Goal: Task Accomplishment & Management: Use online tool/utility

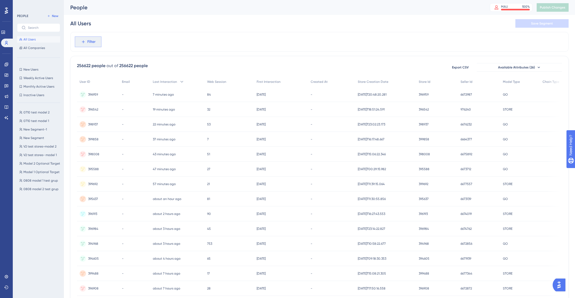
click at [77, 42] on button "Filter" at bounding box center [88, 41] width 27 height 11
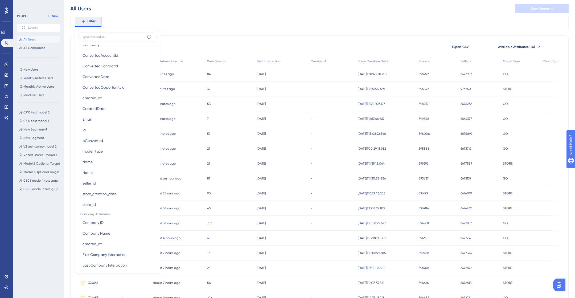
scroll to position [322, 0]
click at [100, 192] on span "store_creation_date" at bounding box center [100, 191] width 34 height 6
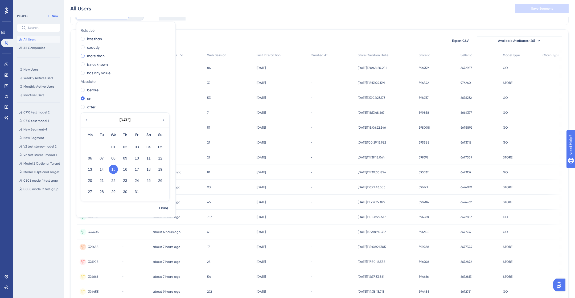
scroll to position [28, 0]
click at [91, 64] on label "is not known" at bounding box center [97, 65] width 21 height 6
click at [166, 121] on button "Done" at bounding box center [163, 118] width 15 height 10
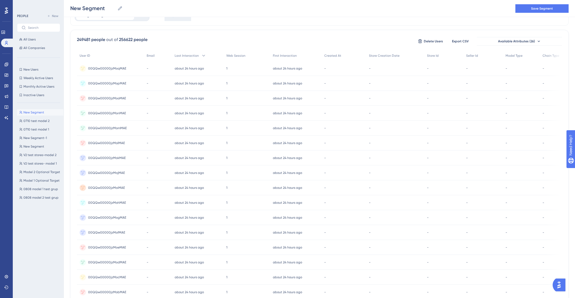
scroll to position [132, 0]
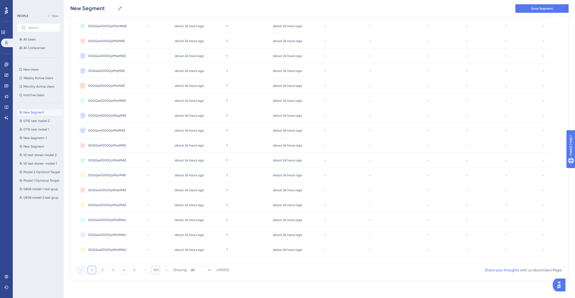
click at [157, 272] on button "500" at bounding box center [156, 270] width 9 height 9
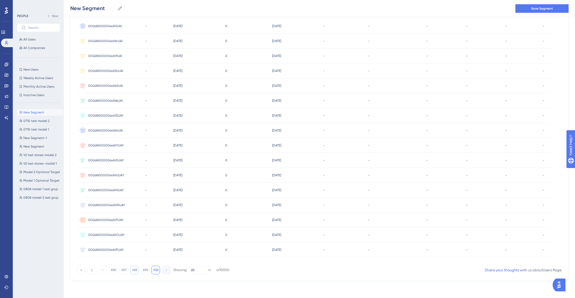
click at [135, 271] on button "498" at bounding box center [134, 270] width 9 height 9
click at [115, 270] on button "496" at bounding box center [113, 270] width 9 height 9
click at [92, 270] on button "1" at bounding box center [92, 270] width 9 height 9
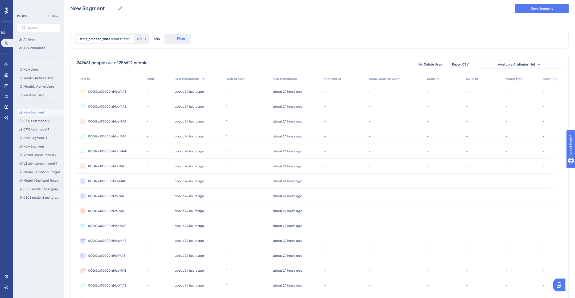
scroll to position [0, 0]
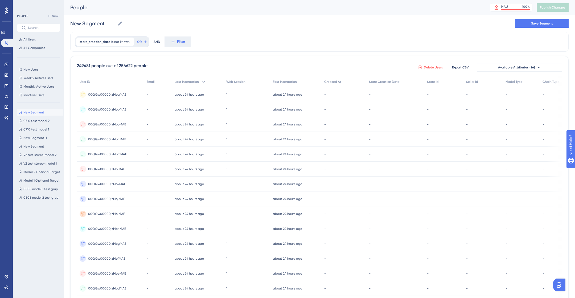
click at [435, 67] on span "Delete Users" at bounding box center [433, 67] width 19 height 4
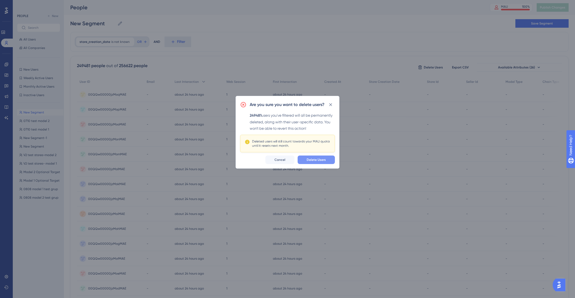
click at [316, 160] on span "Delete Users" at bounding box center [316, 160] width 19 height 4
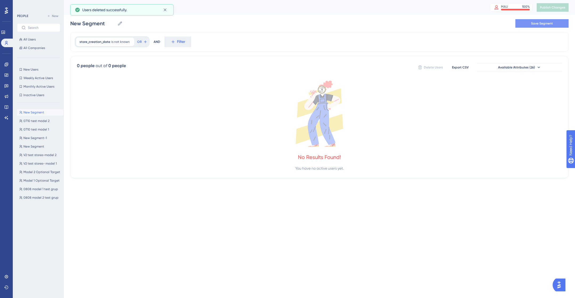
click at [537, 25] on span "Save Segment" at bounding box center [543, 23] width 22 height 4
type input "New Segment-2"
click at [37, 38] on button "All Users" at bounding box center [38, 39] width 43 height 6
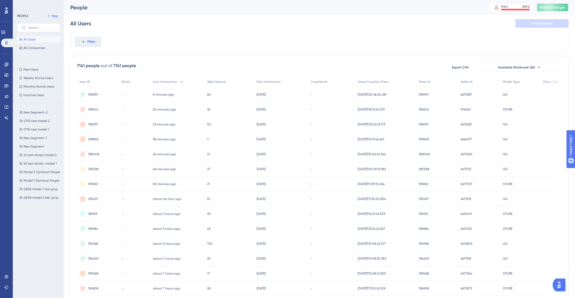
click at [549, 9] on span "Publish Changes" at bounding box center [553, 7] width 26 height 4
click at [515, 7] on div "MAU 100 %" at bounding box center [515, 7] width 29 height 4
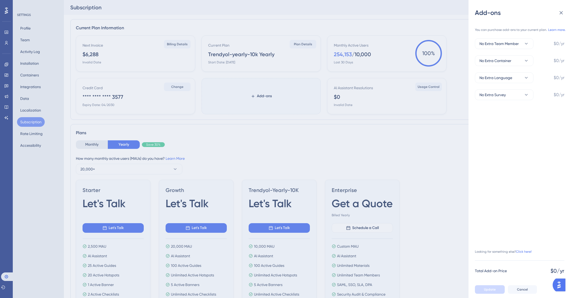
click at [27, 28] on div "Add-ons You can purchase add-ons to your current plan. Learn more. No Extra Tea…" at bounding box center [287, 149] width 575 height 298
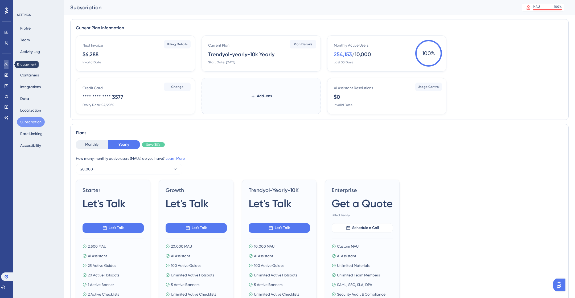
click at [4, 62] on link at bounding box center [6, 64] width 4 height 9
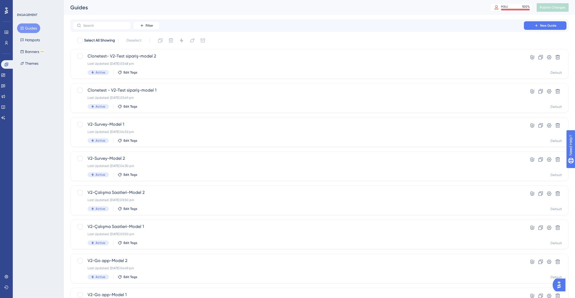
click at [33, 31] on button "Guides" at bounding box center [28, 28] width 23 height 10
click at [7, 42] on icon at bounding box center [6, 43] width 3 height 4
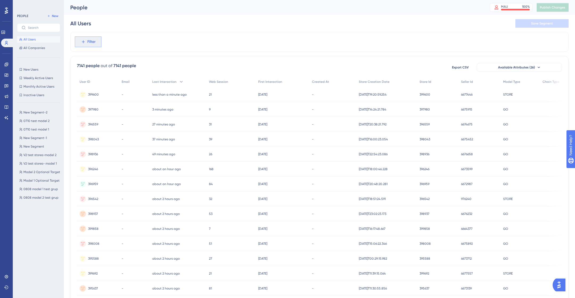
click at [90, 44] on span "Filter" at bounding box center [91, 42] width 8 height 6
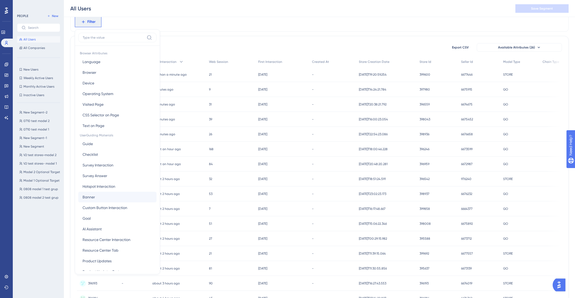
scroll to position [322, 0]
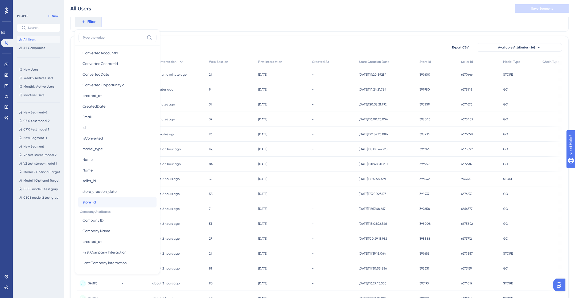
click at [98, 203] on button "store_id store_id" at bounding box center [117, 202] width 78 height 11
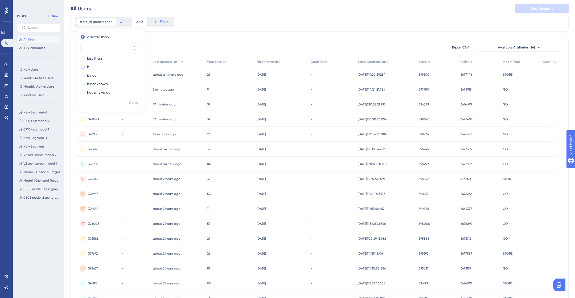
click at [88, 67] on label "is" at bounding box center [88, 67] width 2 height 6
type input "401678"
click at [133, 102] on span "Done" at bounding box center [133, 102] width 9 height 6
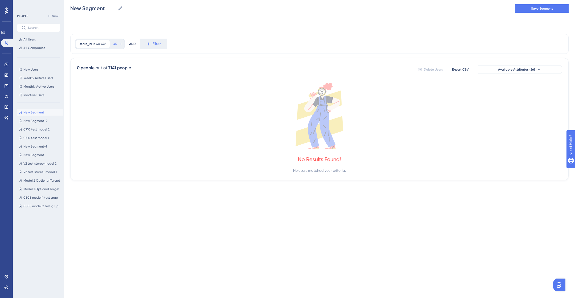
scroll to position [0, 0]
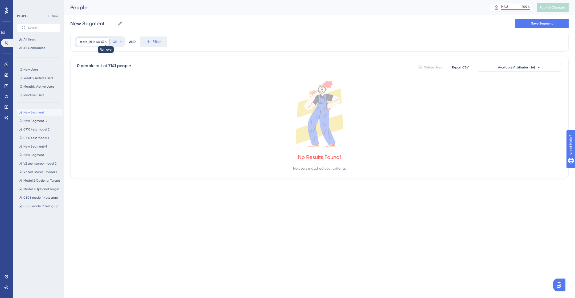
click at [105, 43] on icon at bounding box center [105, 41] width 3 height 3
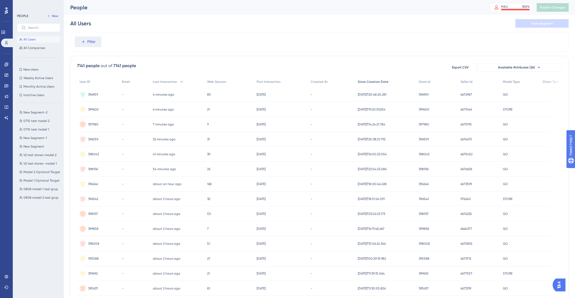
click at [382, 82] on span "Store Creation Date" at bounding box center [373, 82] width 31 height 4
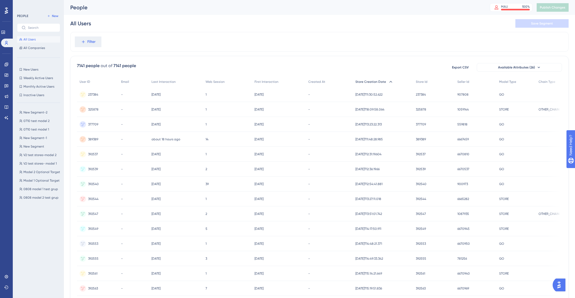
click at [382, 81] on span "Store Creation Date" at bounding box center [371, 82] width 31 height 4
click at [375, 80] on span "Store Creation Date" at bounding box center [373, 82] width 31 height 4
click at [375, 80] on span "Store Creation Date" at bounding box center [371, 82] width 31 height 4
click at [24, 39] on span "All Users" at bounding box center [29, 39] width 12 height 4
click at [386, 79] on div "Store Creation Date" at bounding box center [385, 81] width 61 height 11
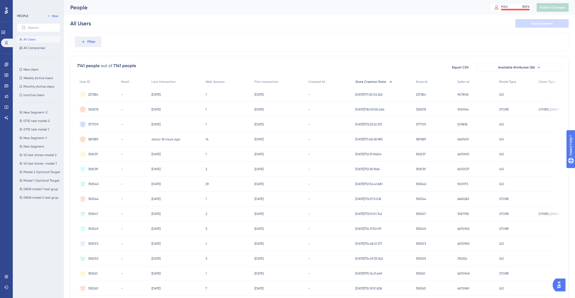
click at [388, 79] on icon at bounding box center [390, 81] width 5 height 5
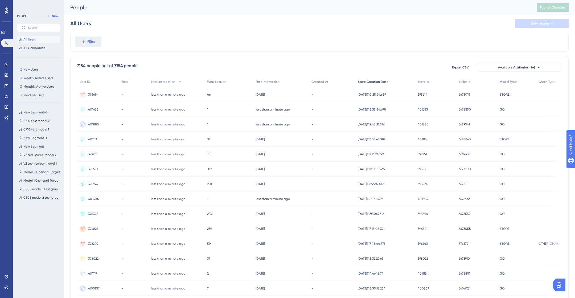
click at [383, 83] on span "Store Creation Date" at bounding box center [373, 82] width 31 height 4
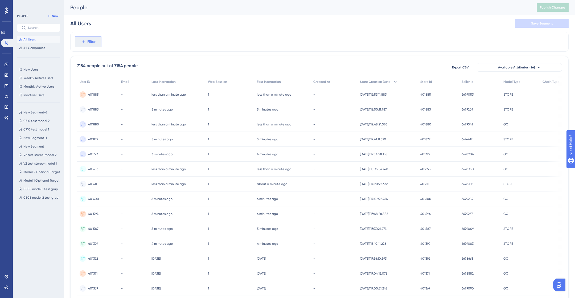
click at [82, 37] on button "Filter" at bounding box center [88, 41] width 27 height 11
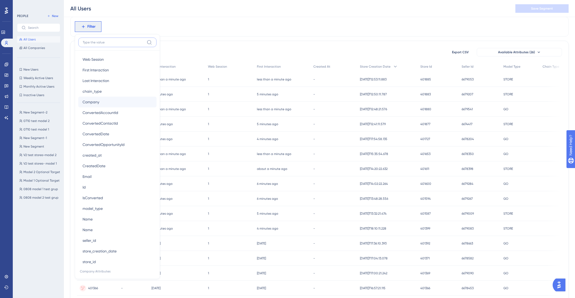
scroll to position [293, 0]
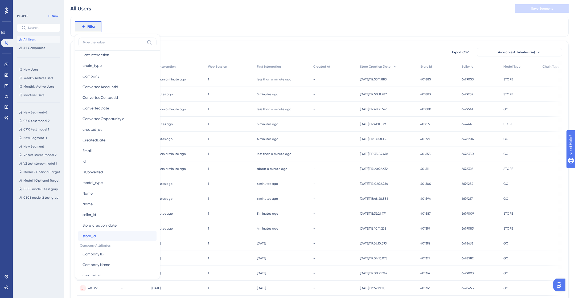
click at [98, 234] on button "store_id store_id" at bounding box center [117, 236] width 78 height 11
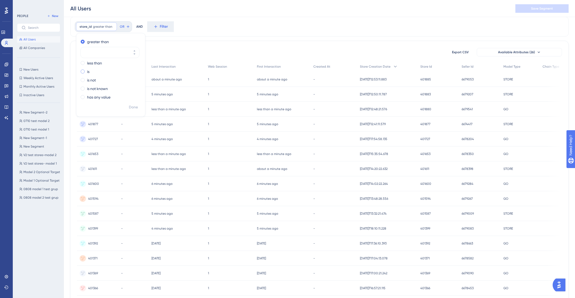
click at [89, 72] on label "is" at bounding box center [88, 71] width 2 height 6
type input "401678"
click at [132, 107] on span "Done" at bounding box center [133, 107] width 9 height 6
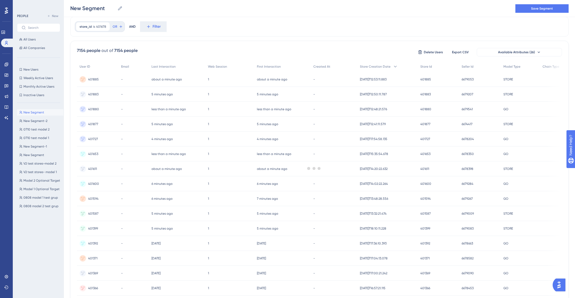
scroll to position [0, 0]
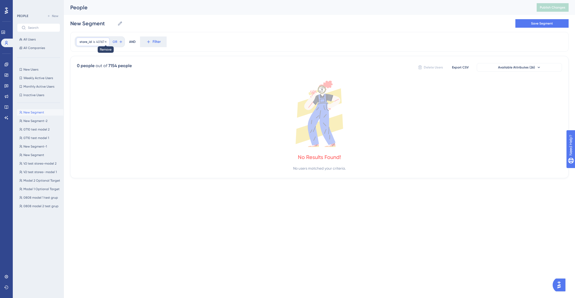
click at [104, 43] on icon at bounding box center [105, 41] width 3 height 3
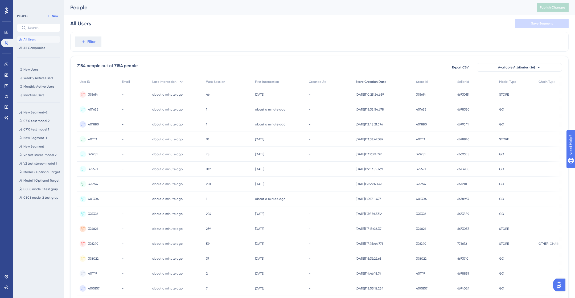
click at [378, 80] on span "Store Creation Date" at bounding box center [371, 82] width 31 height 4
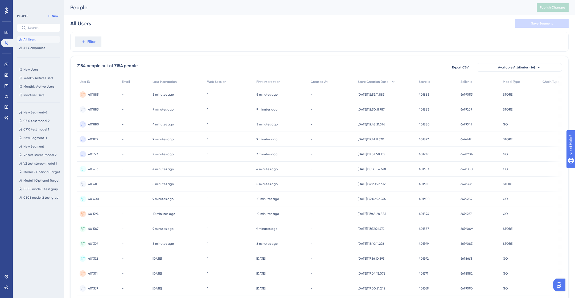
click at [115, 35] on div "Filter" at bounding box center [319, 42] width 499 height 20
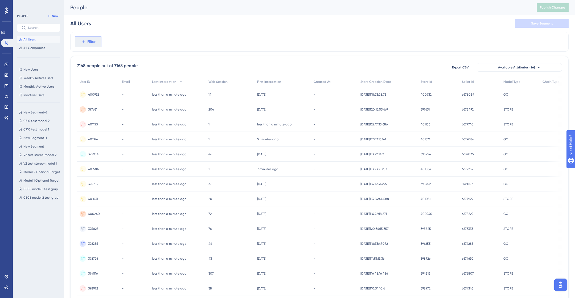
click at [85, 41] on icon at bounding box center [83, 41] width 5 height 5
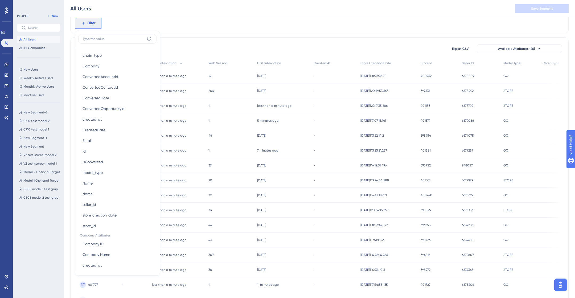
scroll to position [301, 0]
click at [96, 226] on button "store_id store_id" at bounding box center [117, 224] width 78 height 11
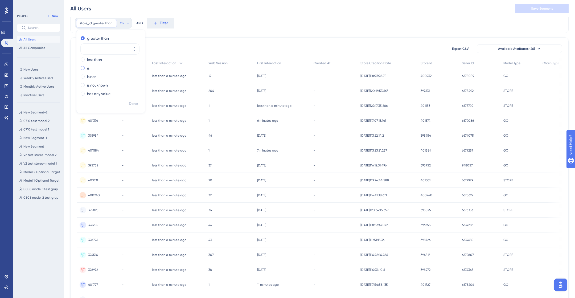
click at [87, 69] on label "is" at bounding box center [88, 68] width 2 height 6
type input "401678"
click at [135, 102] on span "Done" at bounding box center [133, 104] width 9 height 6
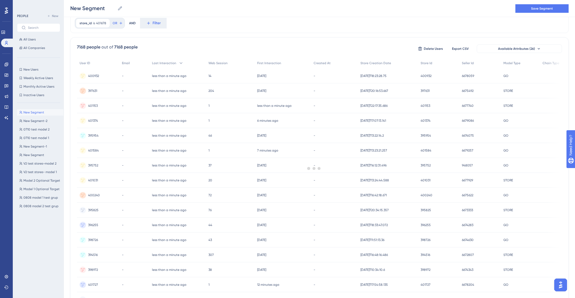
scroll to position [0, 0]
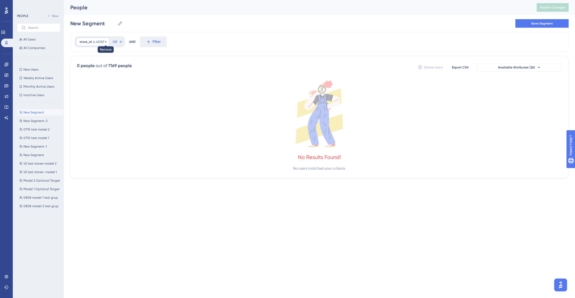
click at [105, 42] on icon at bounding box center [106, 42] width 2 height 2
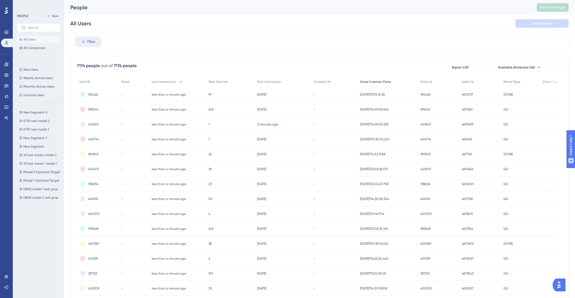
click at [371, 82] on span "Store Creation Date" at bounding box center [375, 82] width 31 height 4
click at [87, 44] on span "Filter" at bounding box center [91, 42] width 8 height 6
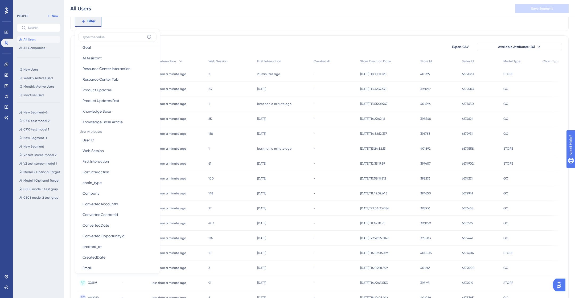
scroll to position [322, 0]
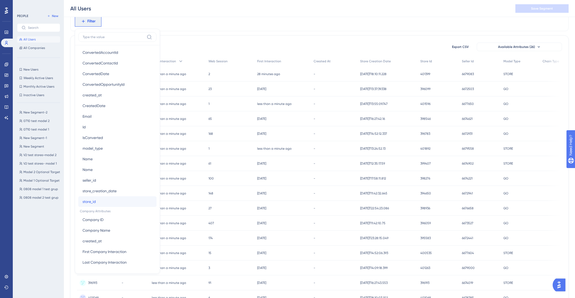
click at [96, 205] on button "store_id store_id" at bounding box center [117, 201] width 78 height 11
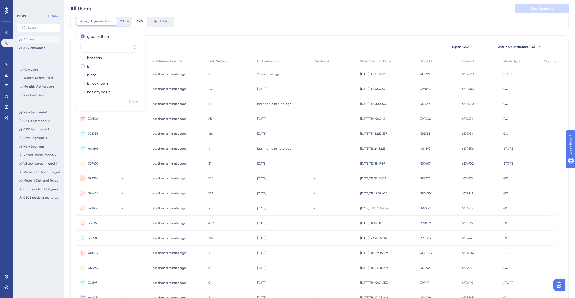
click at [88, 64] on label "is" at bounding box center [88, 66] width 2 height 6
type input "401678"
click at [132, 102] on span "Done" at bounding box center [133, 102] width 9 height 6
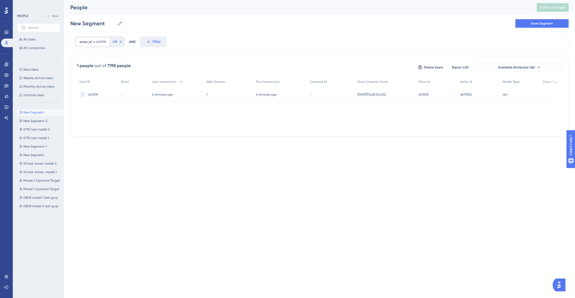
scroll to position [0, 0]
